Goal: Communication & Community: Answer question/provide support

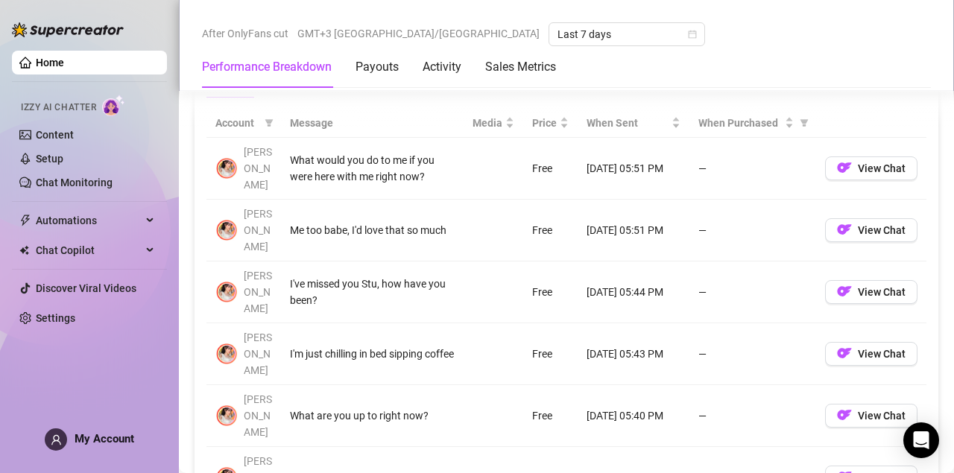
scroll to position [1422, 0]
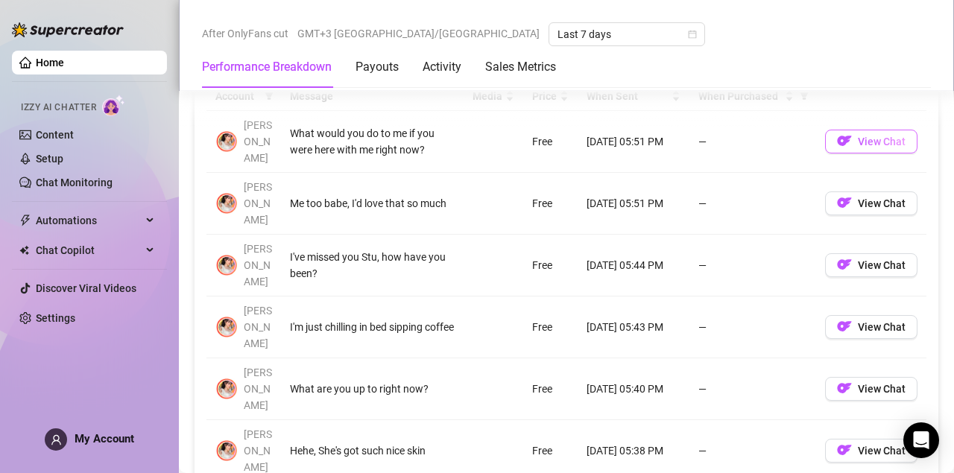
click at [859, 136] on span "View Chat" at bounding box center [882, 142] width 48 height 12
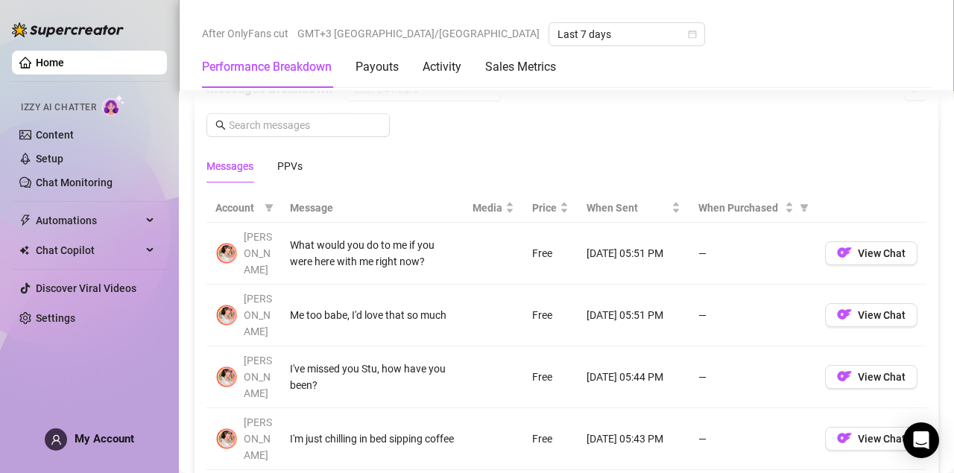
scroll to position [1313, 0]
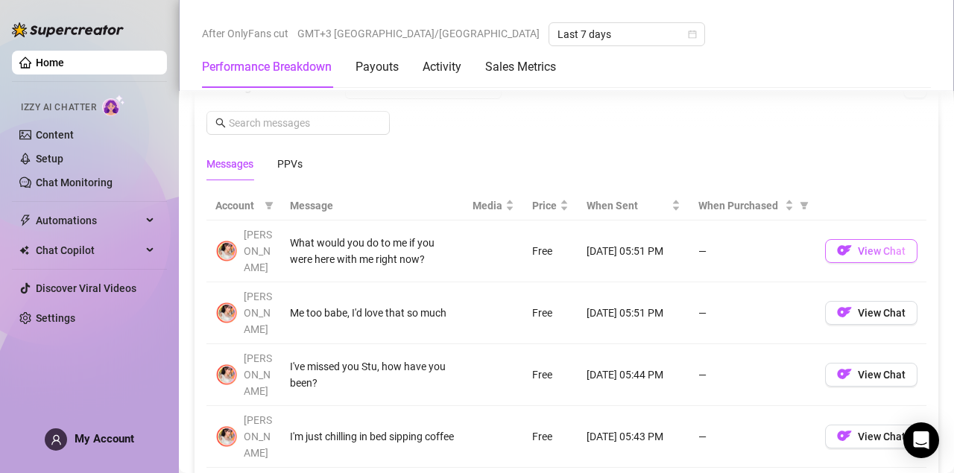
click at [852, 243] on img "button" at bounding box center [844, 250] width 15 height 15
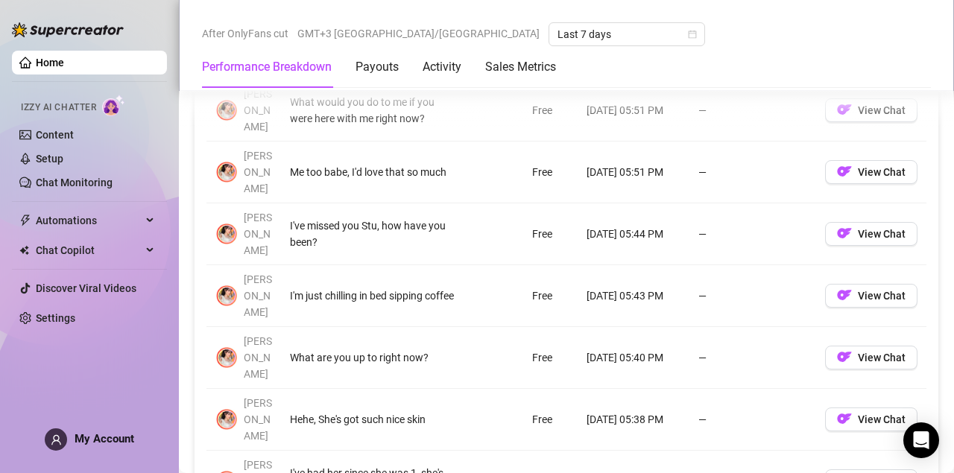
scroll to position [1395, 0]
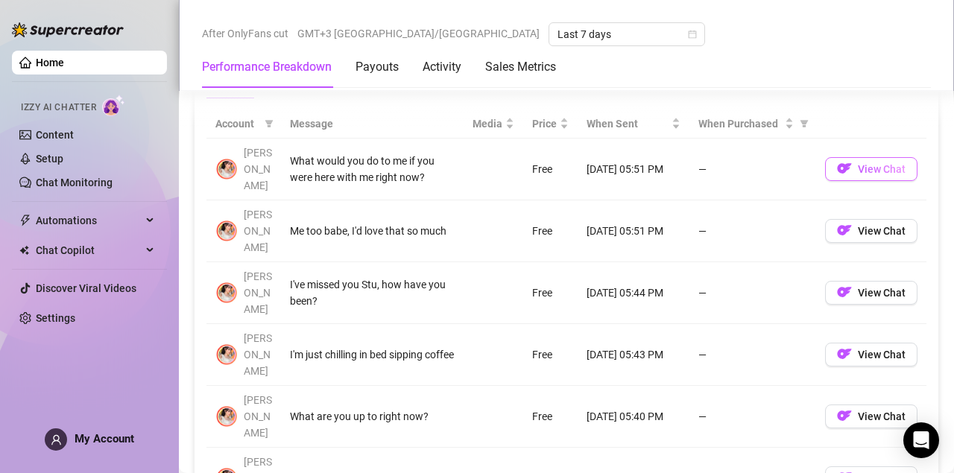
click at [885, 163] on span "View Chat" at bounding box center [882, 169] width 48 height 12
